Goal: Find contact information: Find contact information

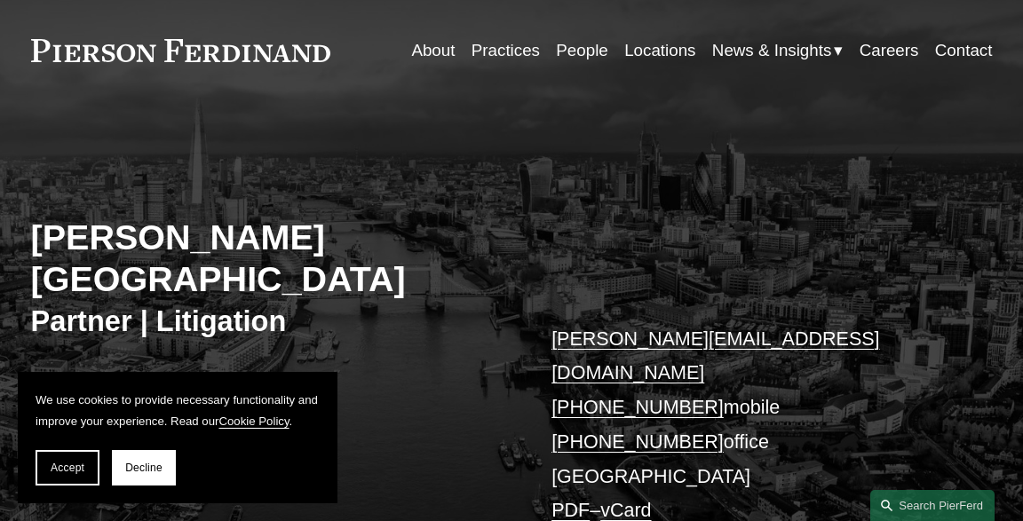
scroll to position [93, 0]
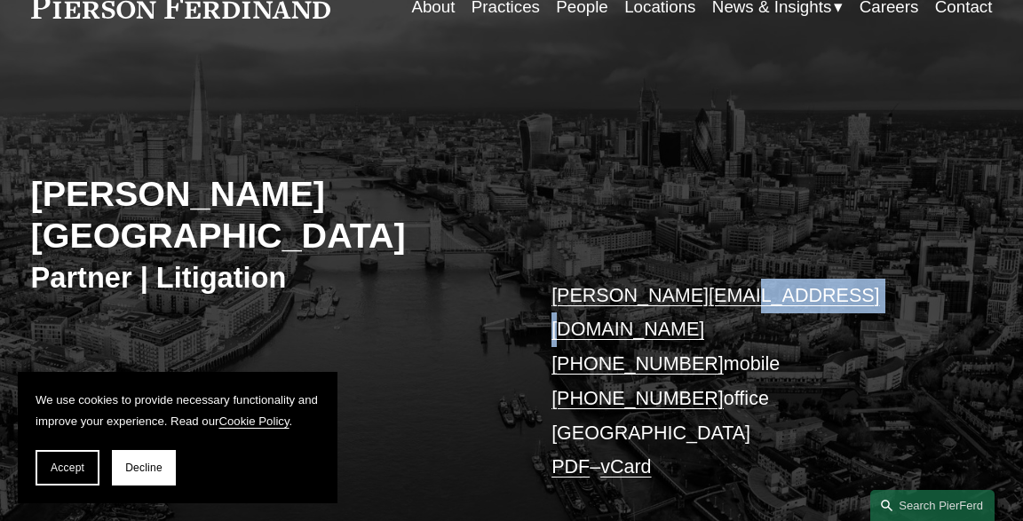
drag, startPoint x: 822, startPoint y: 247, endPoint x: 708, endPoint y: 265, distance: 115.0
click at [708, 279] on p "peter.huthwallis@pierferd.com +44 78 4360 5916 mobile +44 20 4591 3221 office L…" at bounding box center [751, 382] width 400 height 207
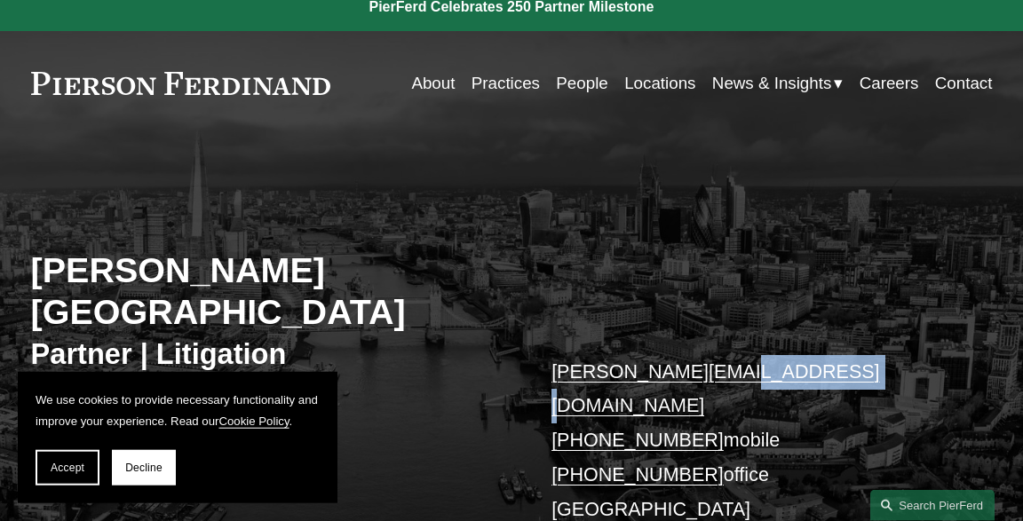
scroll to position [0, 0]
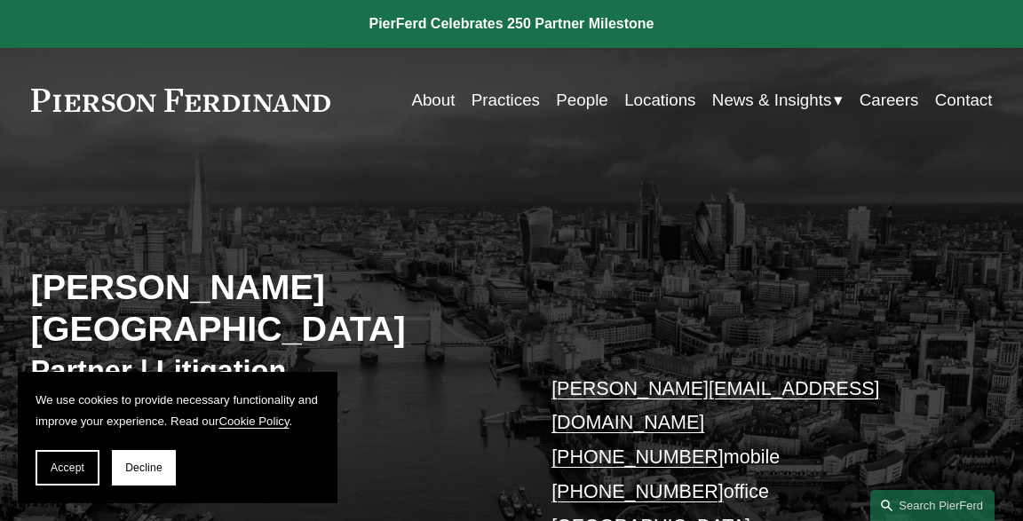
drag, startPoint x: 19, startPoint y: 102, endPoint x: 505, endPoint y: 73, distance: 487.4
click at [207, 95] on div "Skip to Content About Practices People Locations" at bounding box center [511, 100] width 1023 height 105
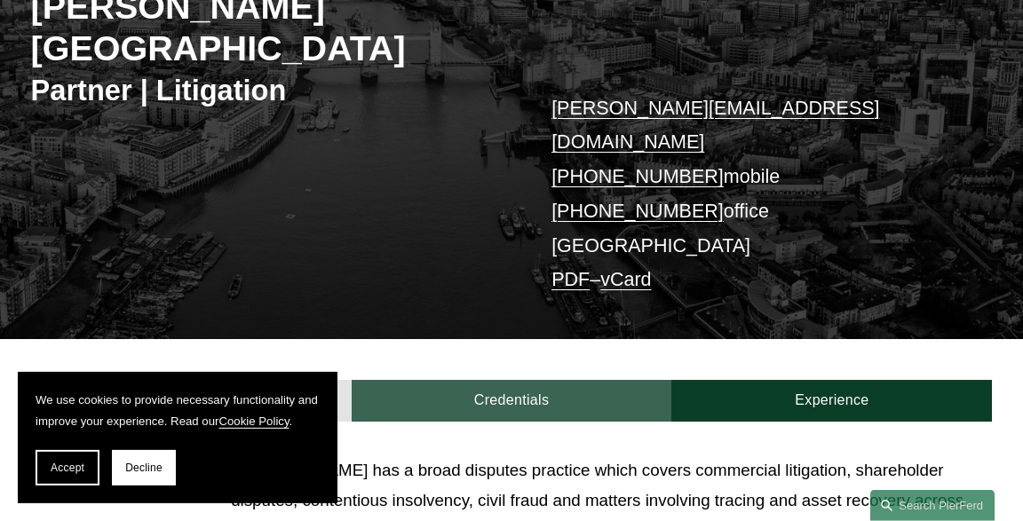
scroll to position [281, 0]
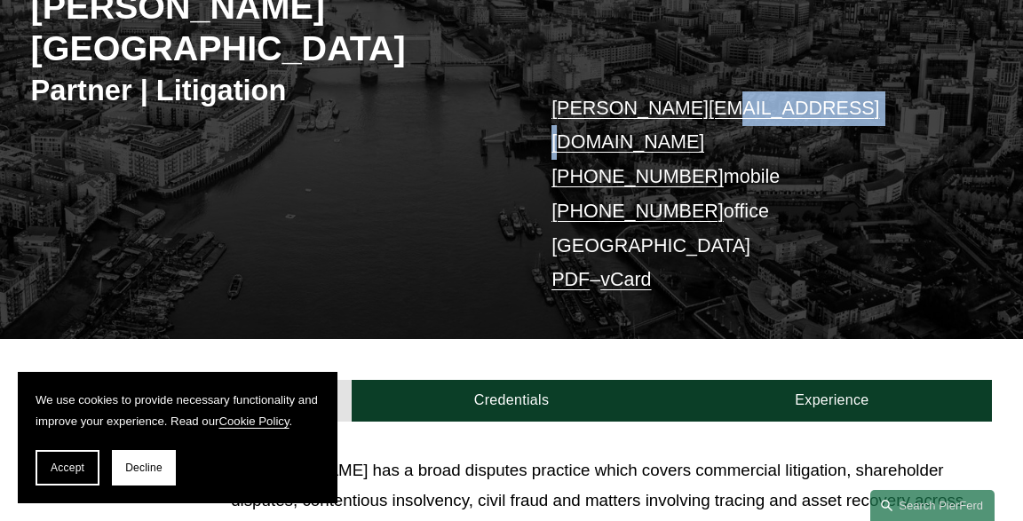
drag, startPoint x: 819, startPoint y: 59, endPoint x: 683, endPoint y: 68, distance: 136.1
click at [683, 91] on p "peter.huthwallis@pierferd.com +44 78 4360 5916 mobile +44 20 4591 3221 office L…" at bounding box center [751, 194] width 400 height 207
click at [67, 480] on button "Accept" at bounding box center [68, 468] width 64 height 36
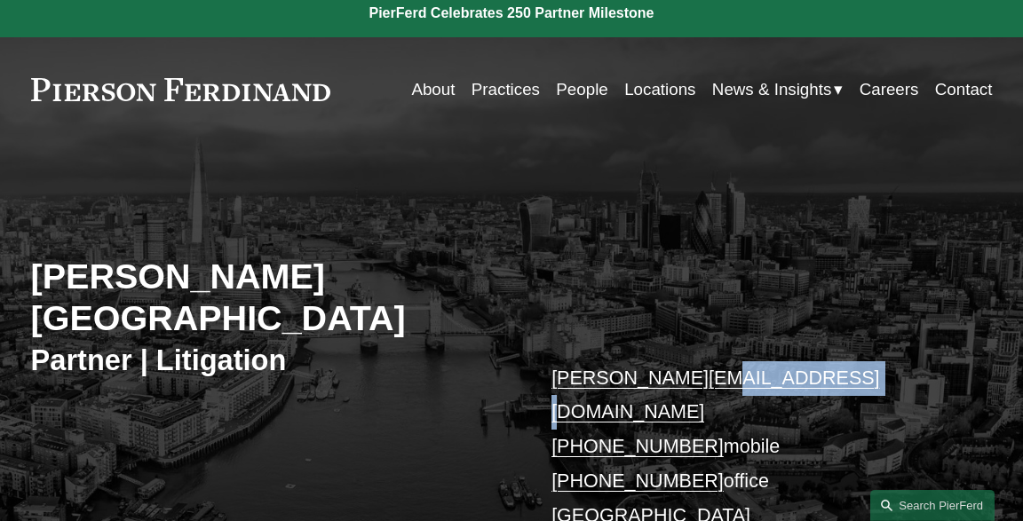
scroll to position [0, 0]
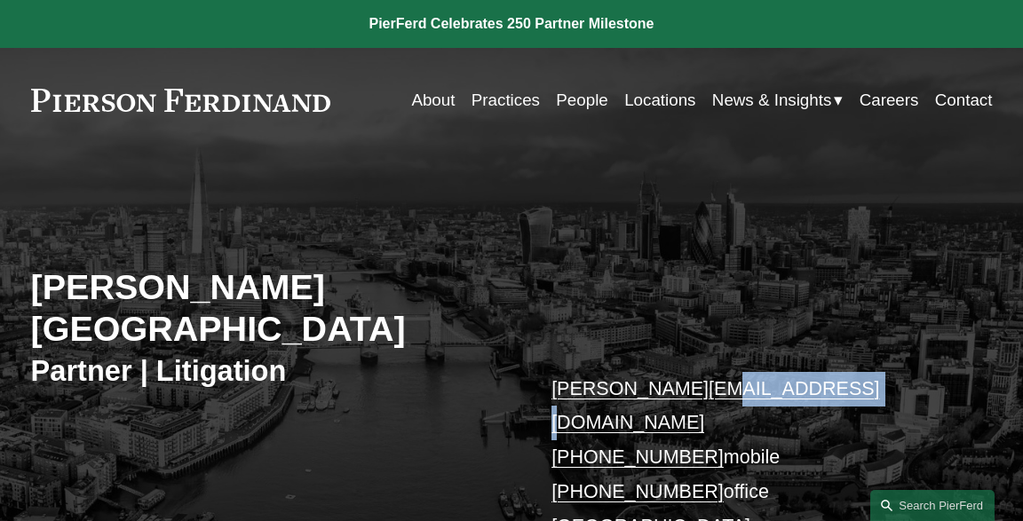
drag, startPoint x: 569, startPoint y: 98, endPoint x: 627, endPoint y: 108, distance: 58.7
click at [570, 98] on link "People" at bounding box center [581, 100] width 51 height 34
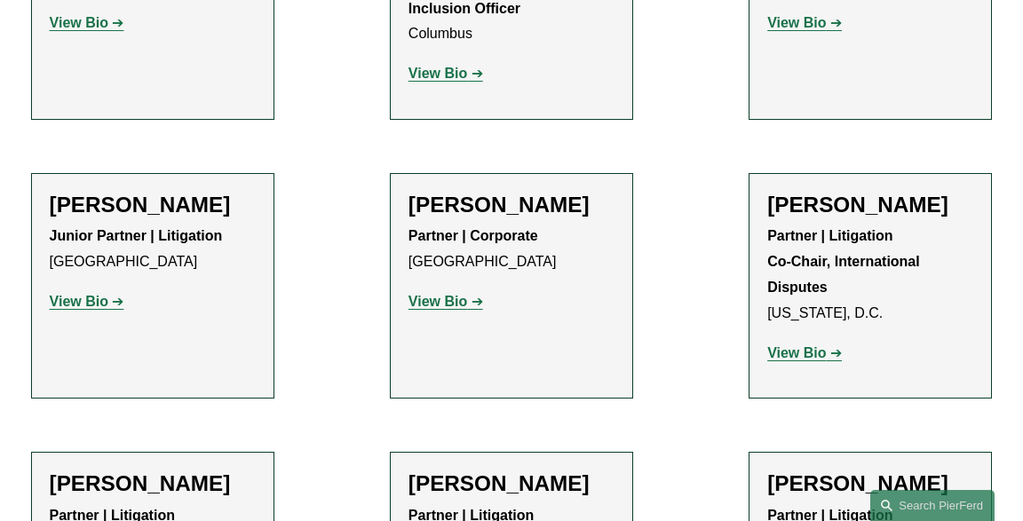
scroll to position [3000, 0]
